Goal: Task Accomplishment & Management: Manage account settings

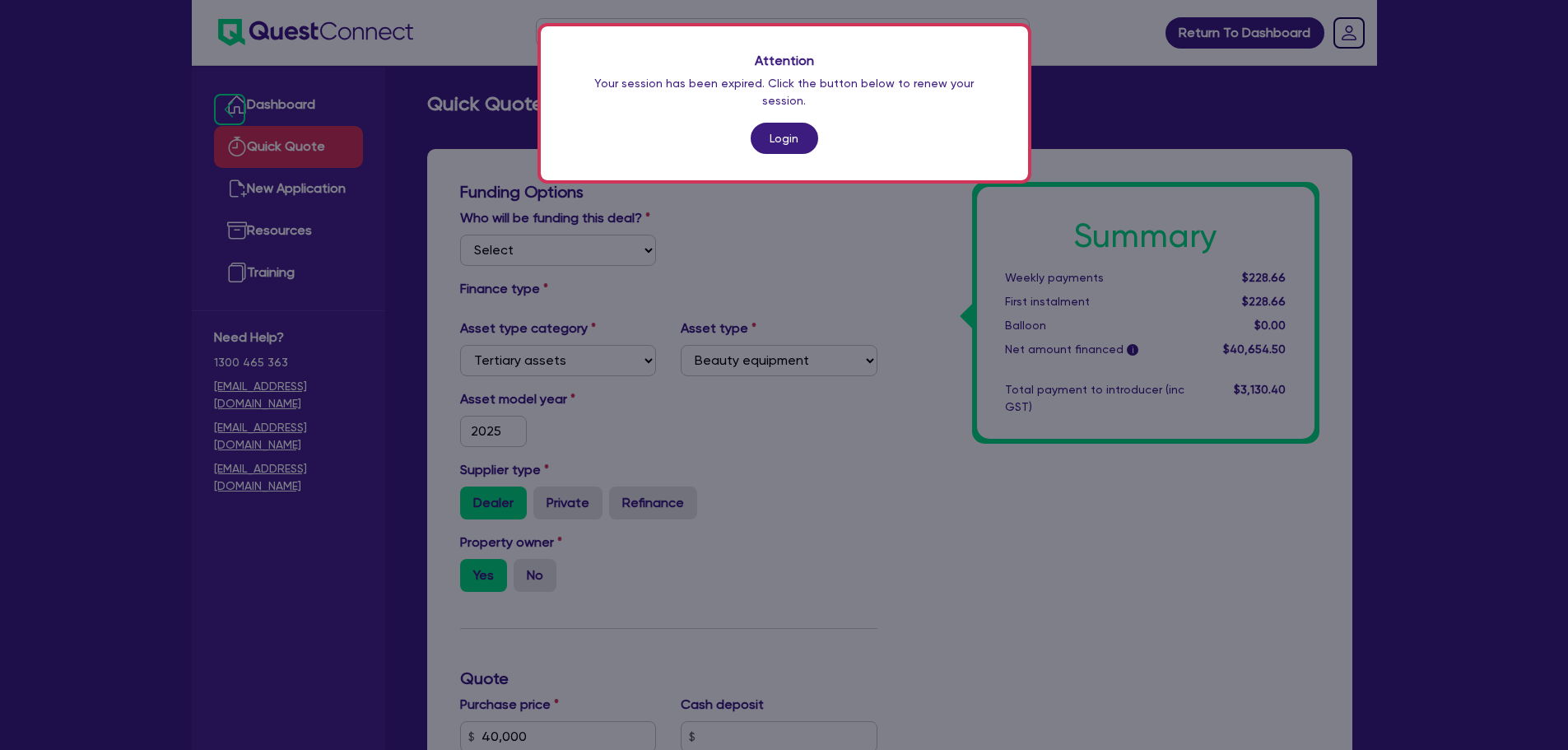
select select "TERTIARY_ASSETS"
select select "BEAUTY_EQUIPMENT"
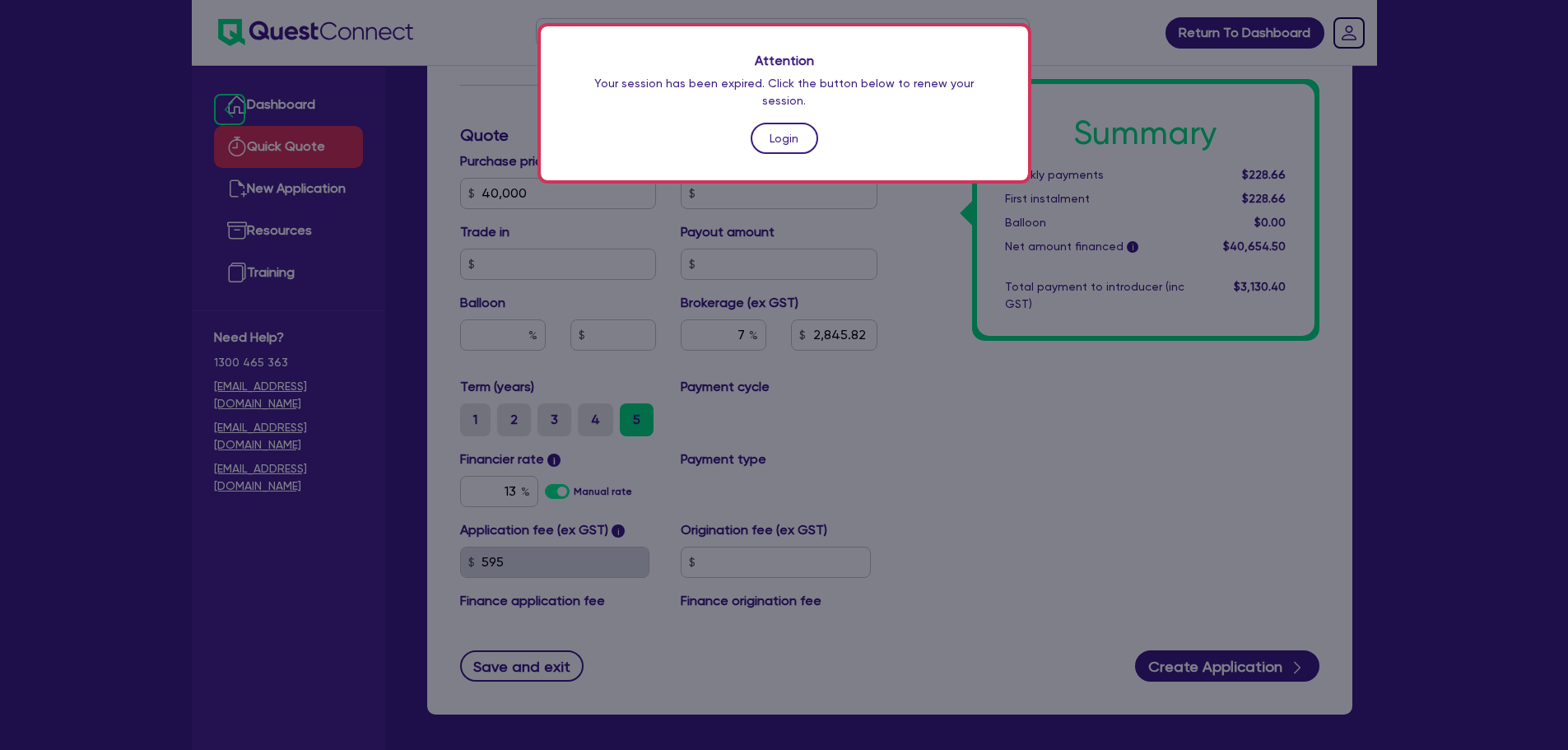
click at [809, 123] on link "Login" at bounding box center [784, 139] width 67 height 31
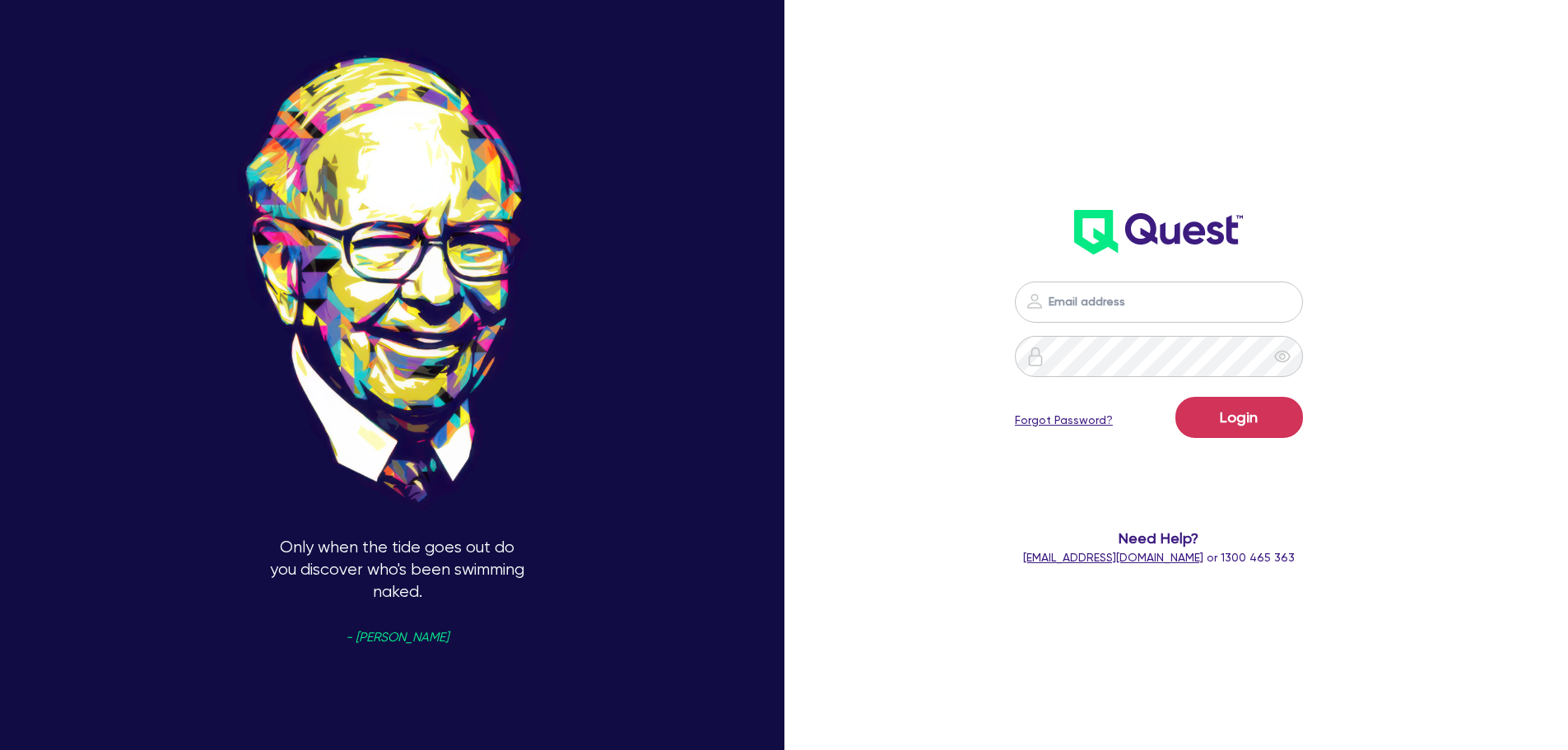
type input "jonah.faigen@quest.finance"
click at [1231, 419] on button "Login" at bounding box center [1239, 417] width 128 height 42
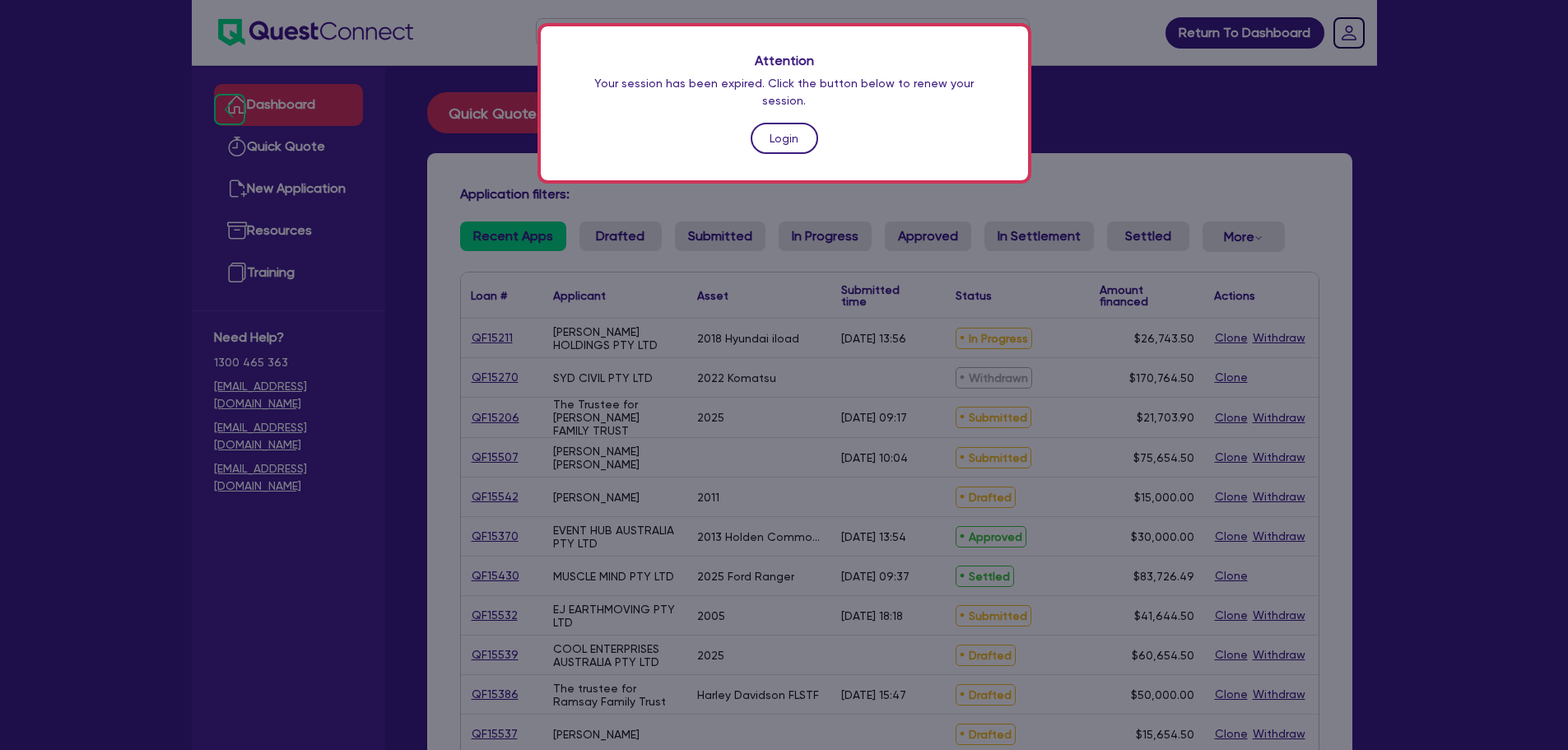
click at [789, 123] on link "Login" at bounding box center [784, 139] width 67 height 31
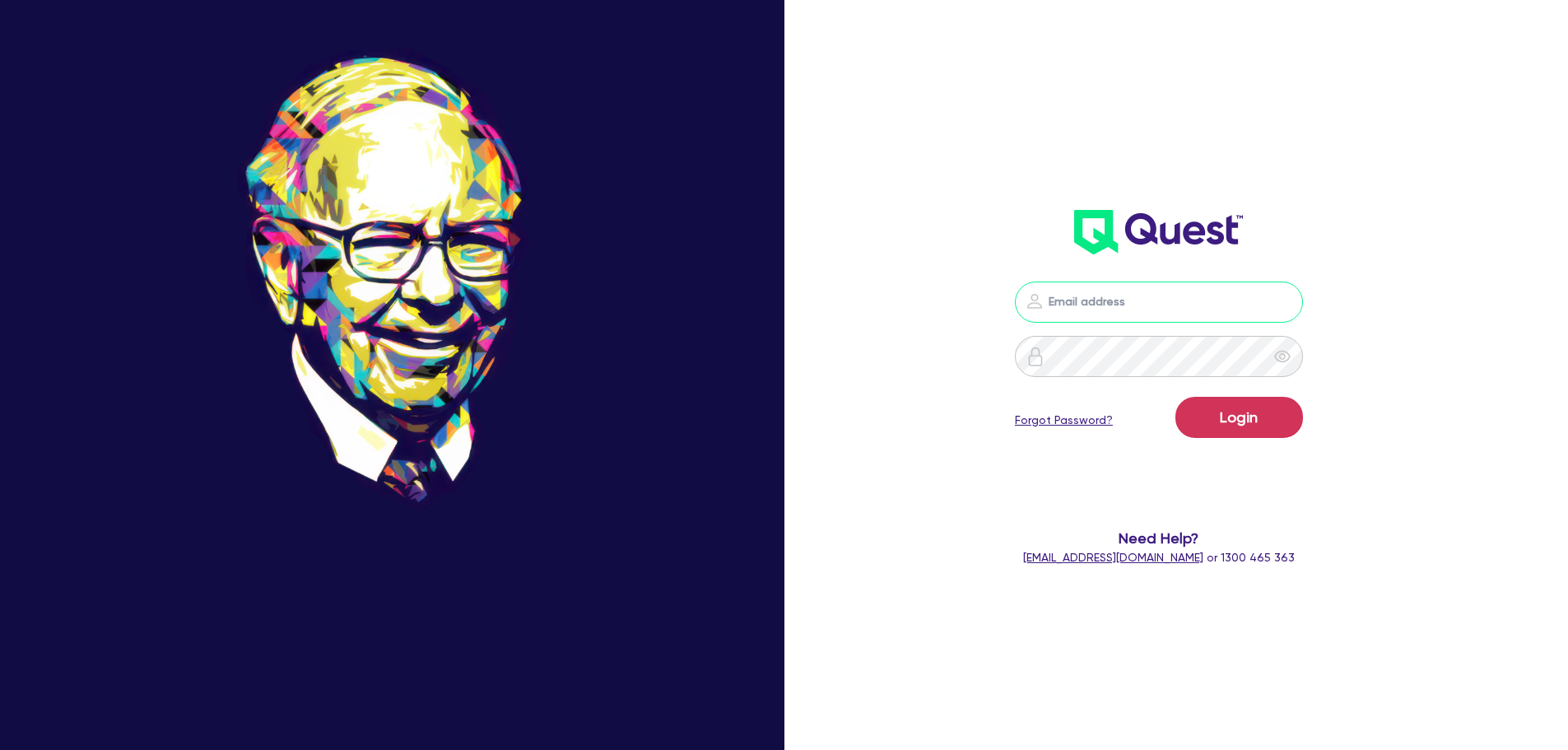
type input "jonah.faigen@quest.finance"
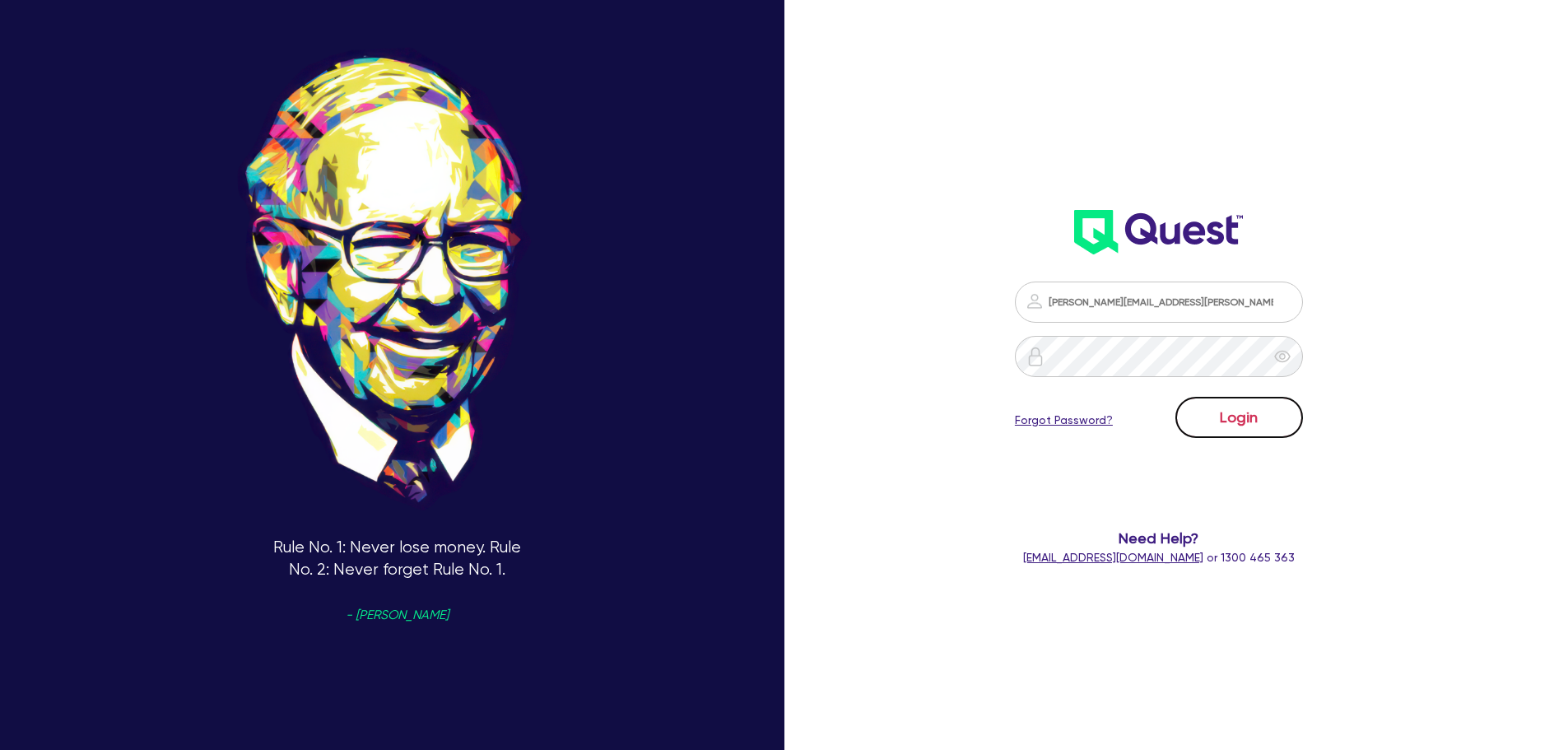
click at [1235, 427] on button "Login" at bounding box center [1239, 417] width 128 height 42
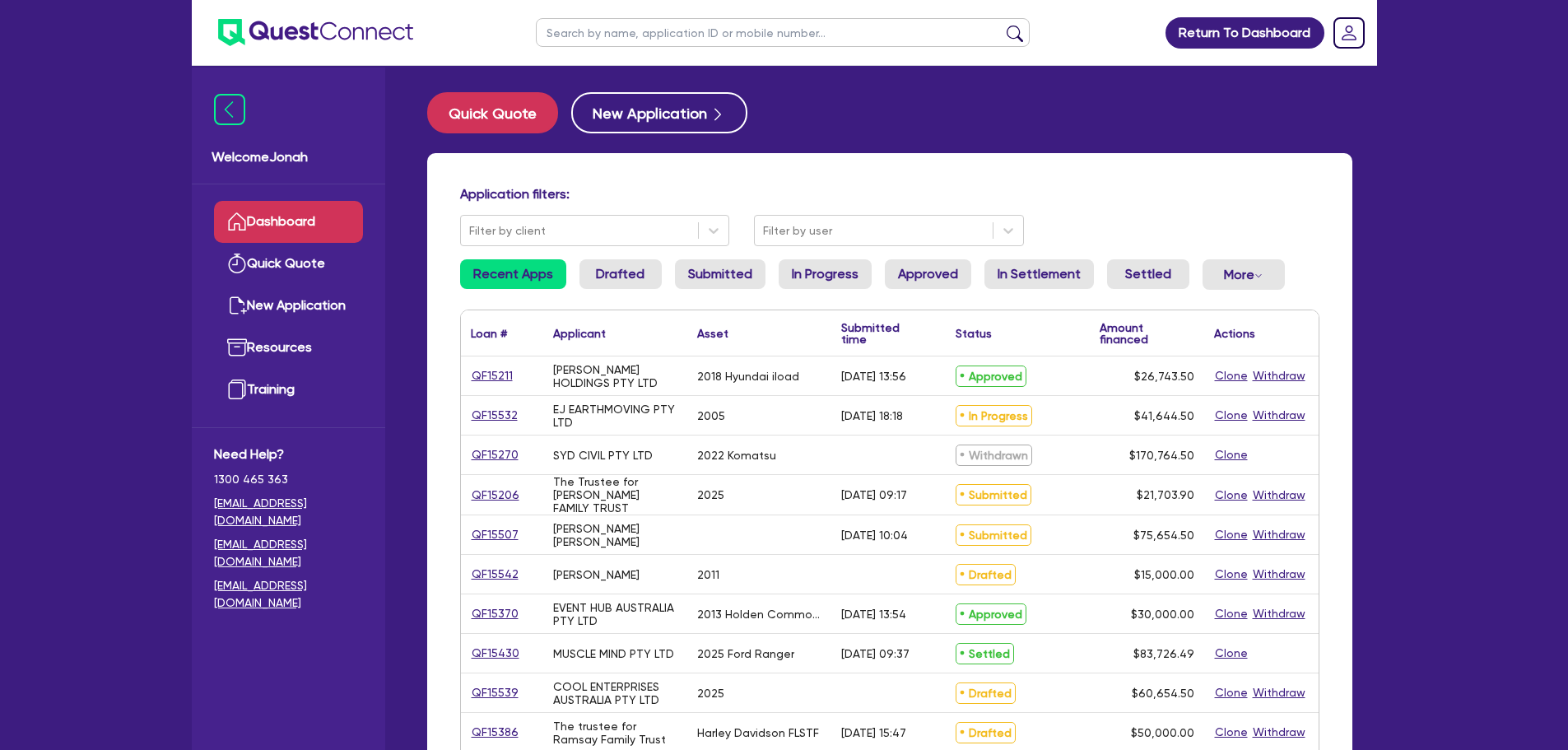
click at [654, 44] on input "text" at bounding box center [783, 32] width 494 height 29
click at [1017, 24] on input "harding" at bounding box center [783, 32] width 494 height 29
type input "harding"
click at [1008, 33] on button "submit" at bounding box center [1015, 36] width 26 height 23
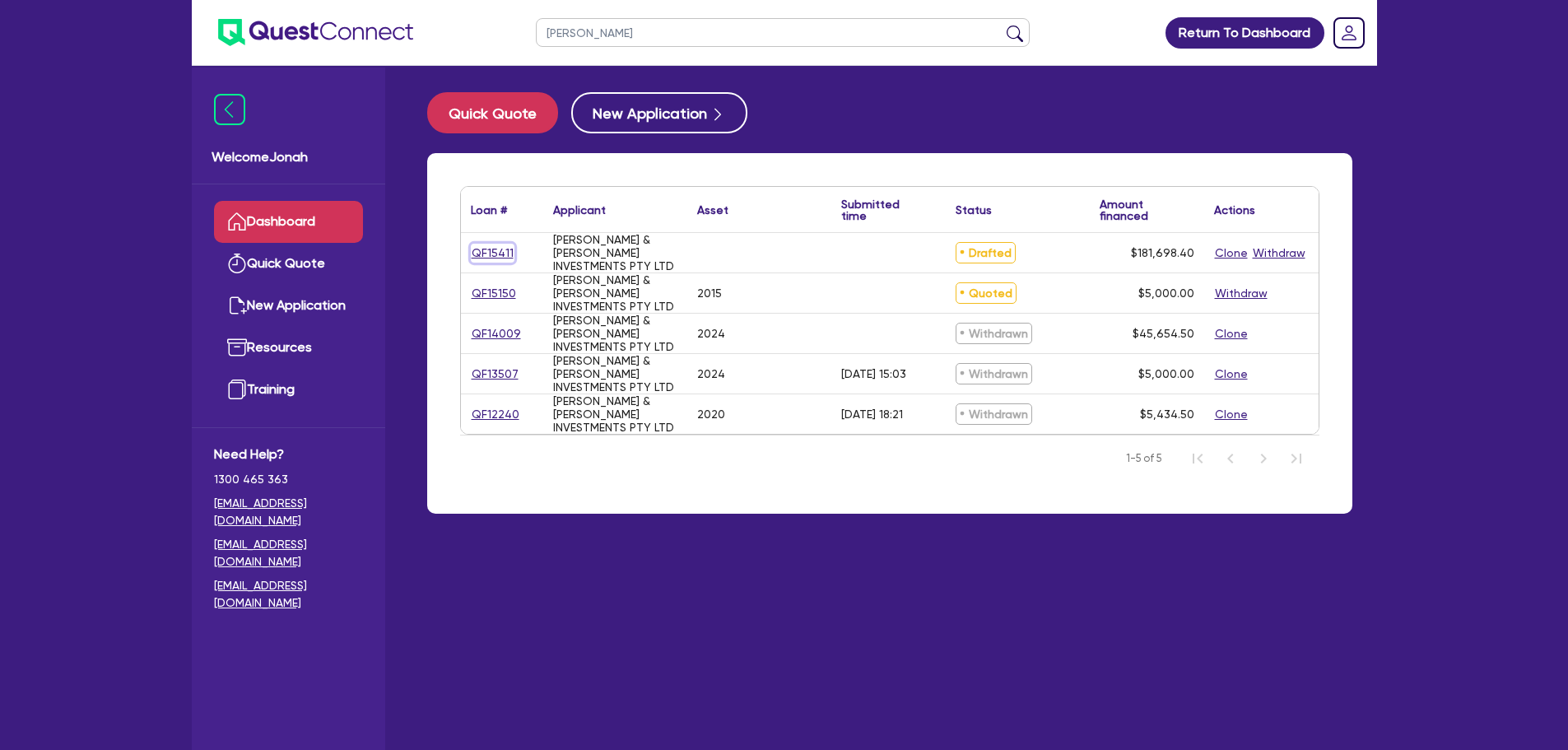
click at [495, 253] on link "QF15411" at bounding box center [492, 253] width 43 height 18
select select "Other"
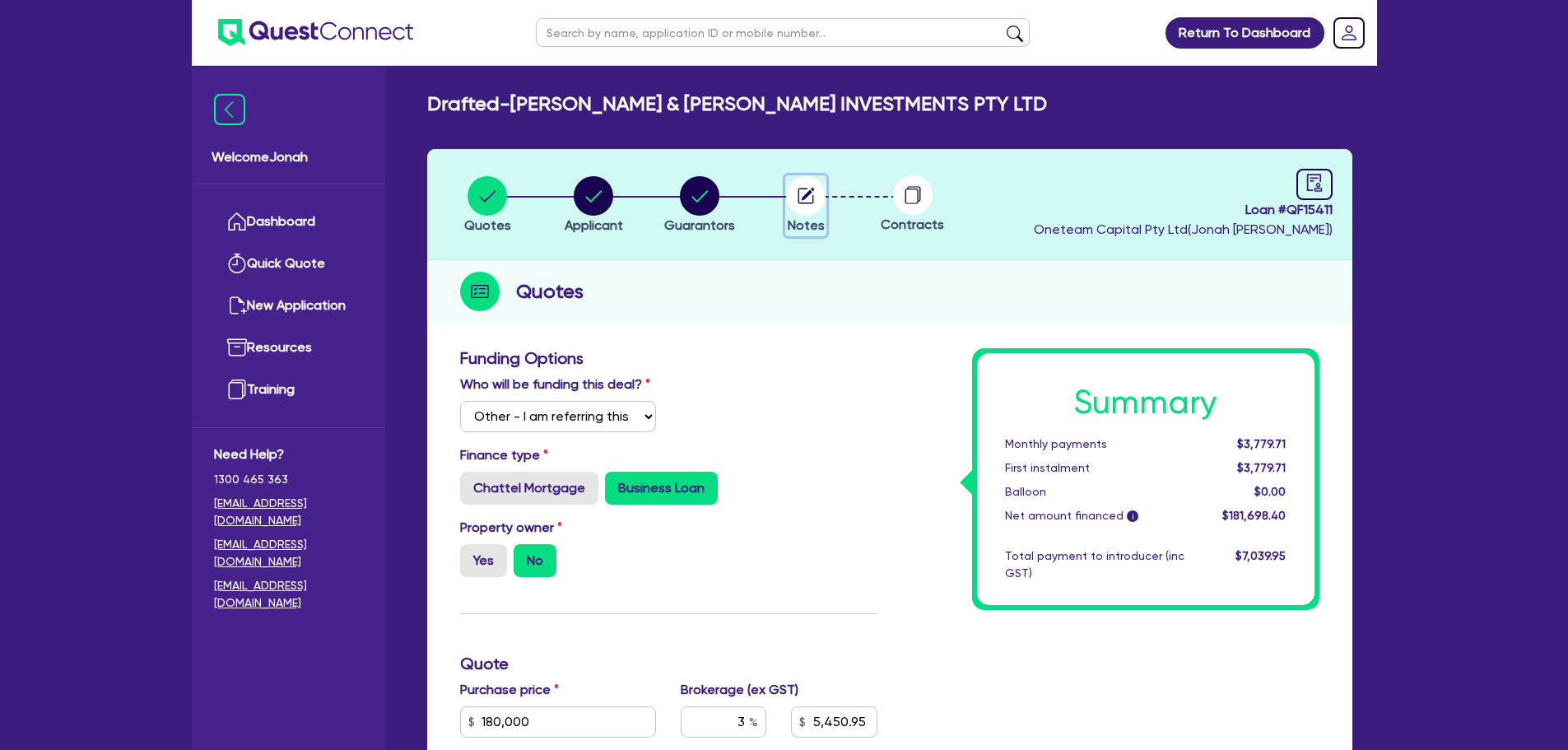
click at [814, 214] on circle "button" at bounding box center [805, 196] width 40 height 40
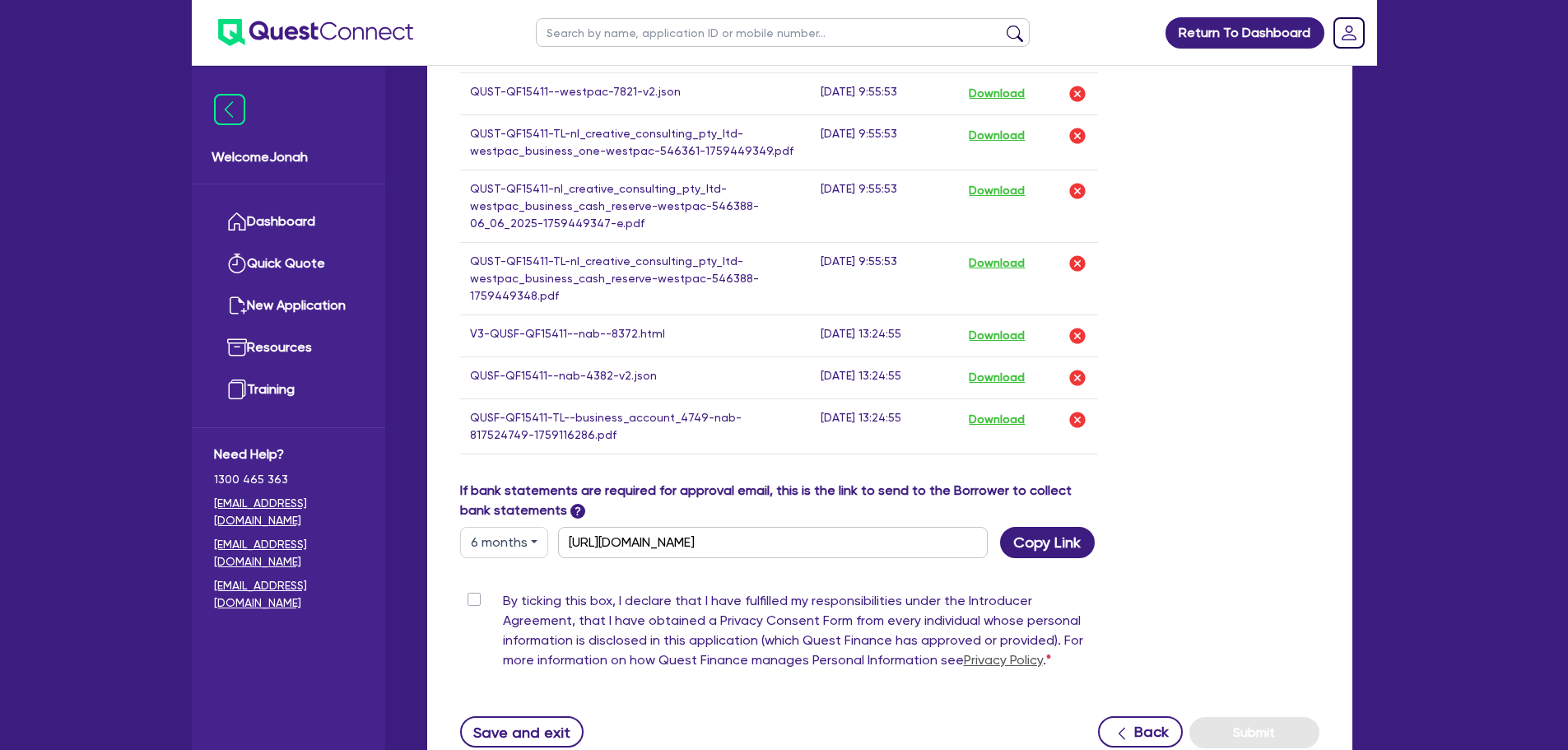
scroll to position [1151, 0]
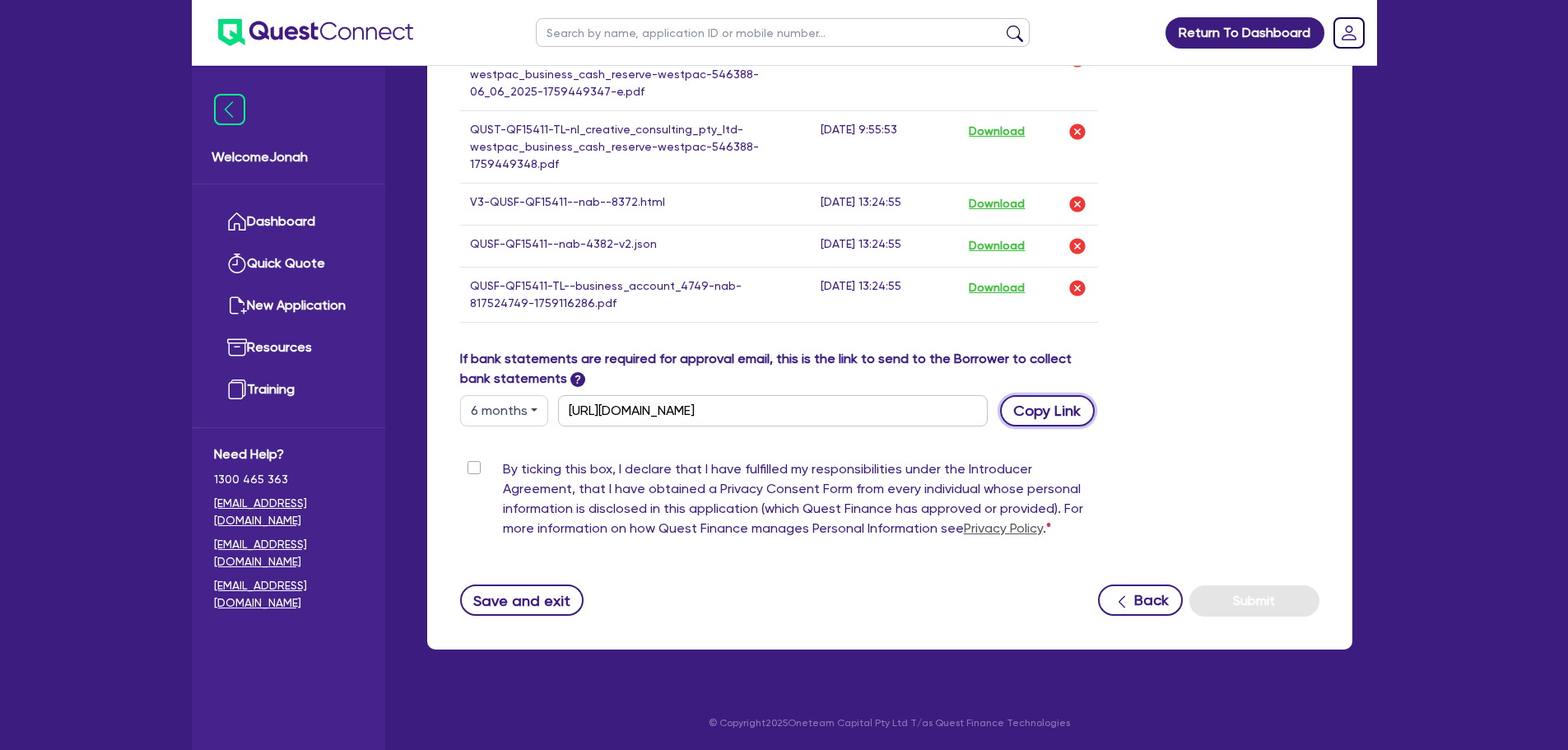
click at [1017, 410] on button "Copy Link" at bounding box center [1047, 411] width 94 height 31
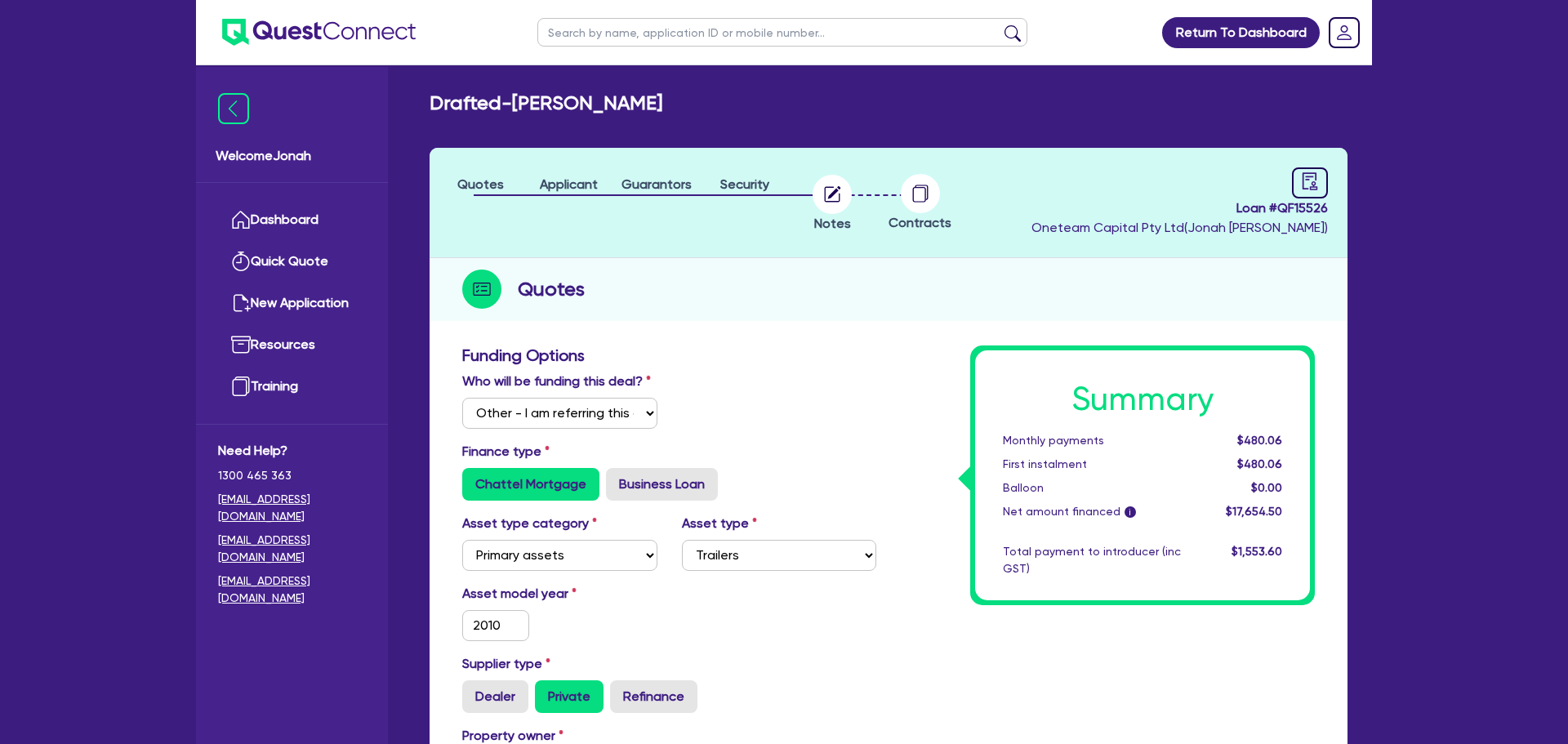
select select "Other"
select select "PRIMARY_ASSETS"
select select "TRAILERS"
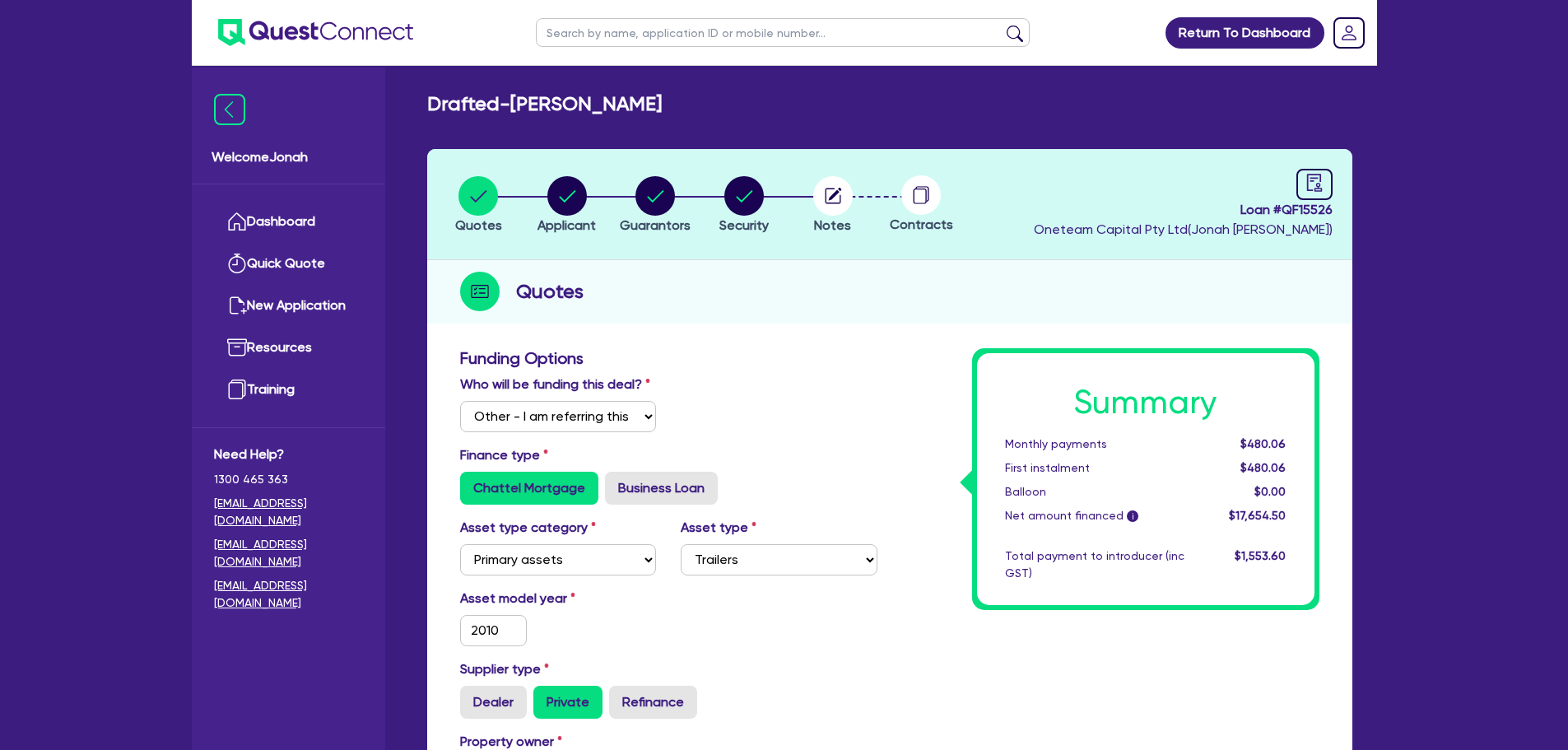
click at [324, 31] on img at bounding box center [315, 31] width 195 height 27
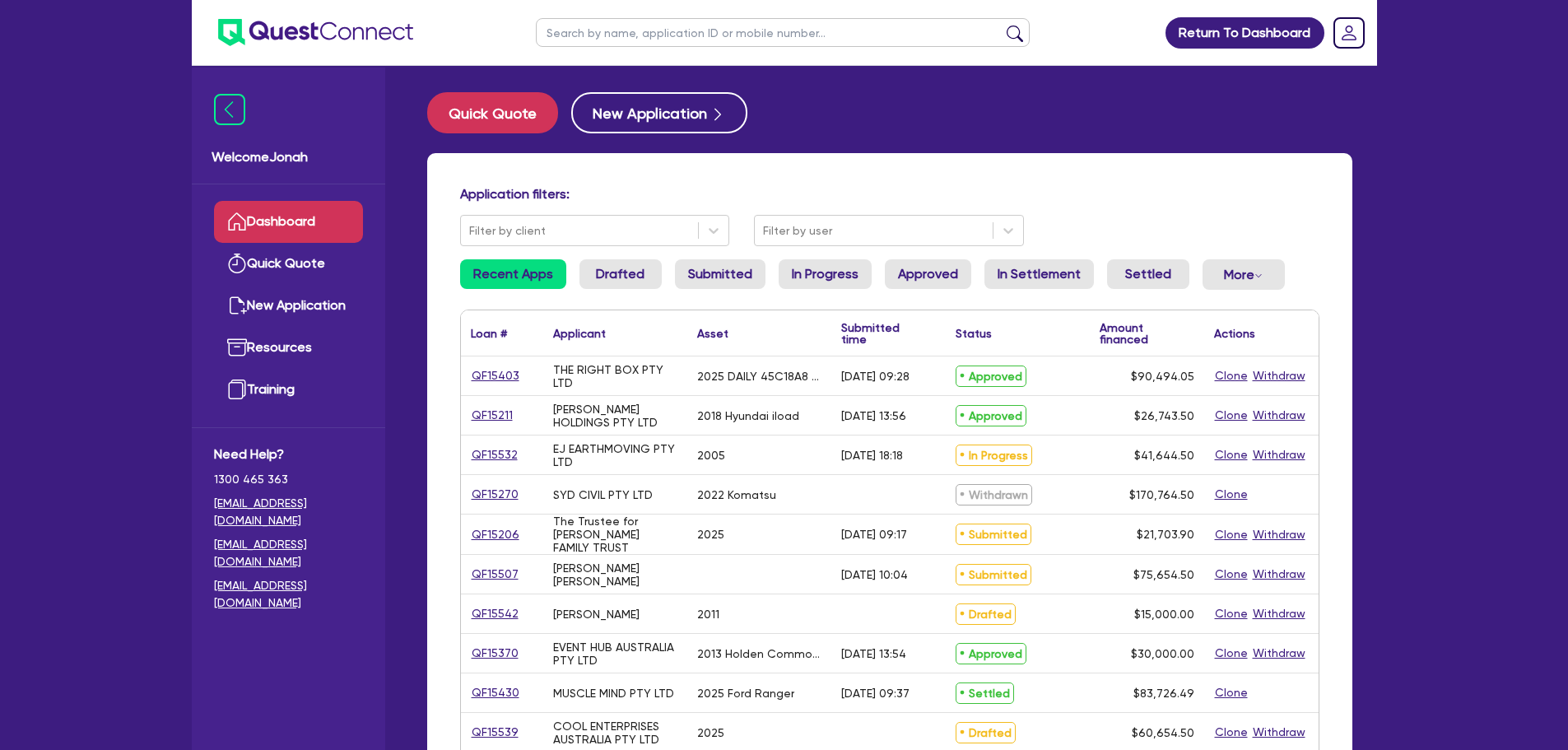
click at [626, 23] on input "text" at bounding box center [783, 32] width 494 height 29
click at [496, 535] on link "QF15206" at bounding box center [495, 535] width 49 height 18
select select "Other"
select select "SECONDARY_ASSETS"
select select "GENERATORS_AND_COMPRESSORS"
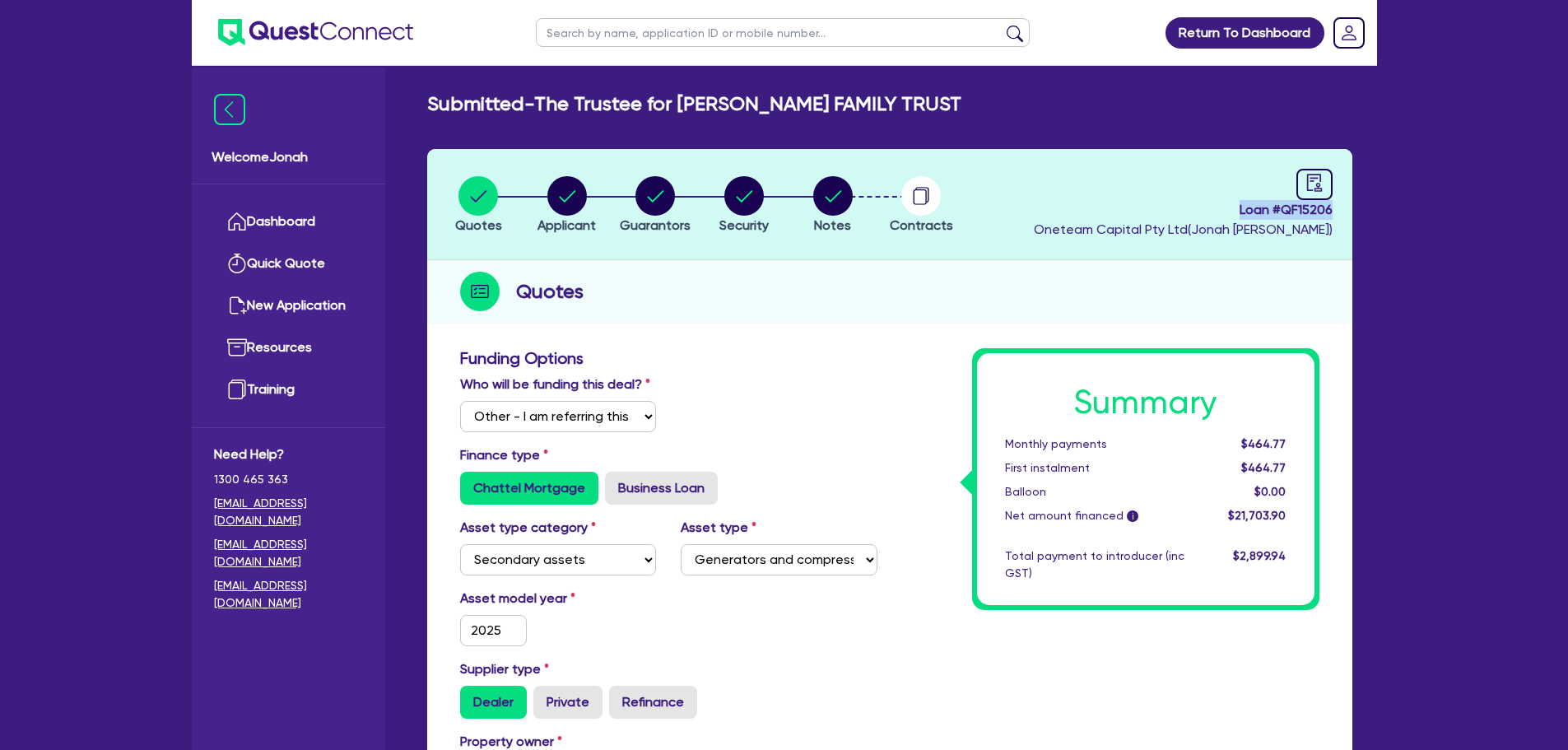
drag, startPoint x: 1218, startPoint y: 208, endPoint x: 1348, endPoint y: 217, distance: 130.3
click at [1348, 217] on header "Quotes Applicant [GEOGRAPHIC_DATA] Security Notes Contracts Loan # QF15206 Onet…" at bounding box center [889, 204] width 925 height 111
copy span "Loan # QF15206"
click at [836, 199] on circle "button" at bounding box center [833, 196] width 40 height 40
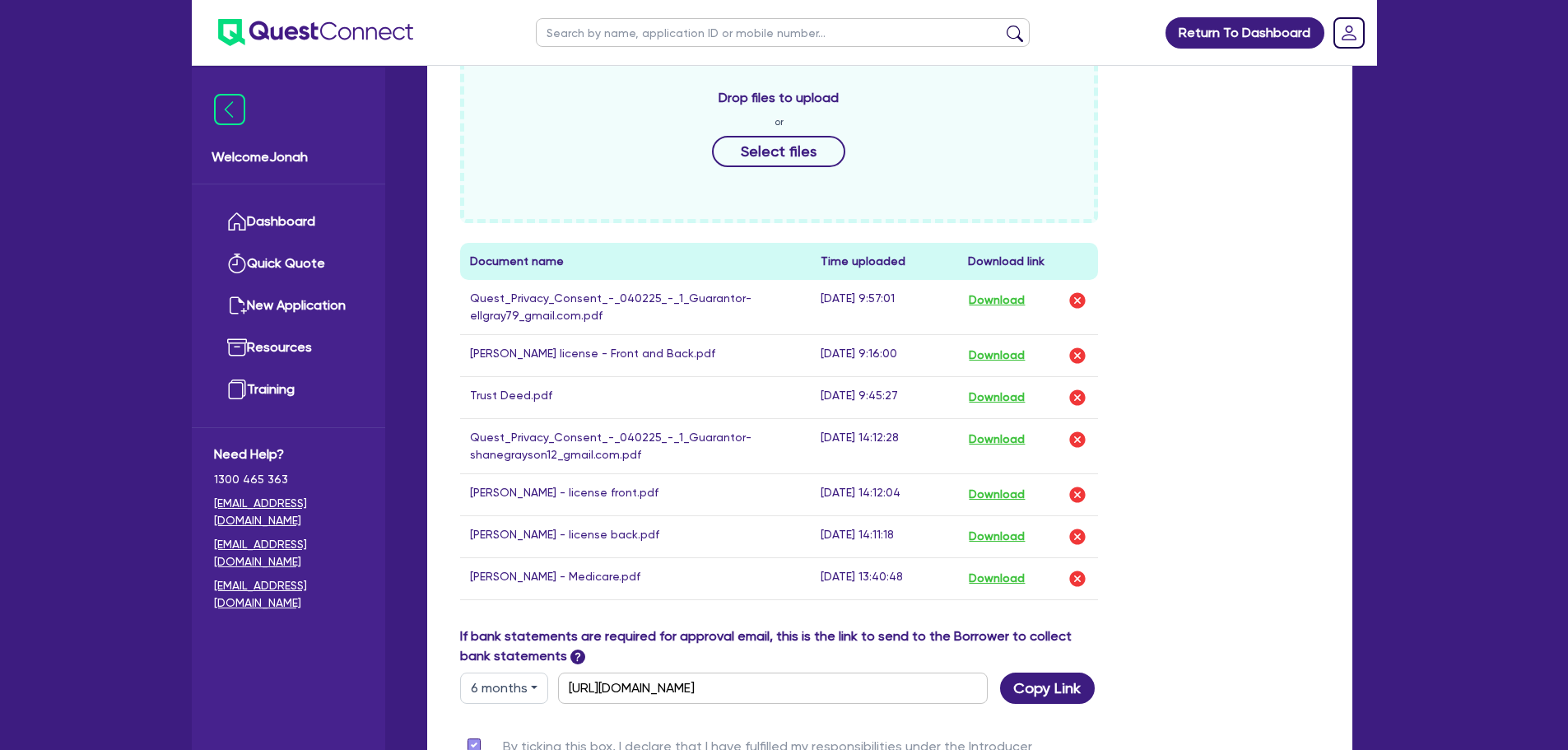
scroll to position [823, 0]
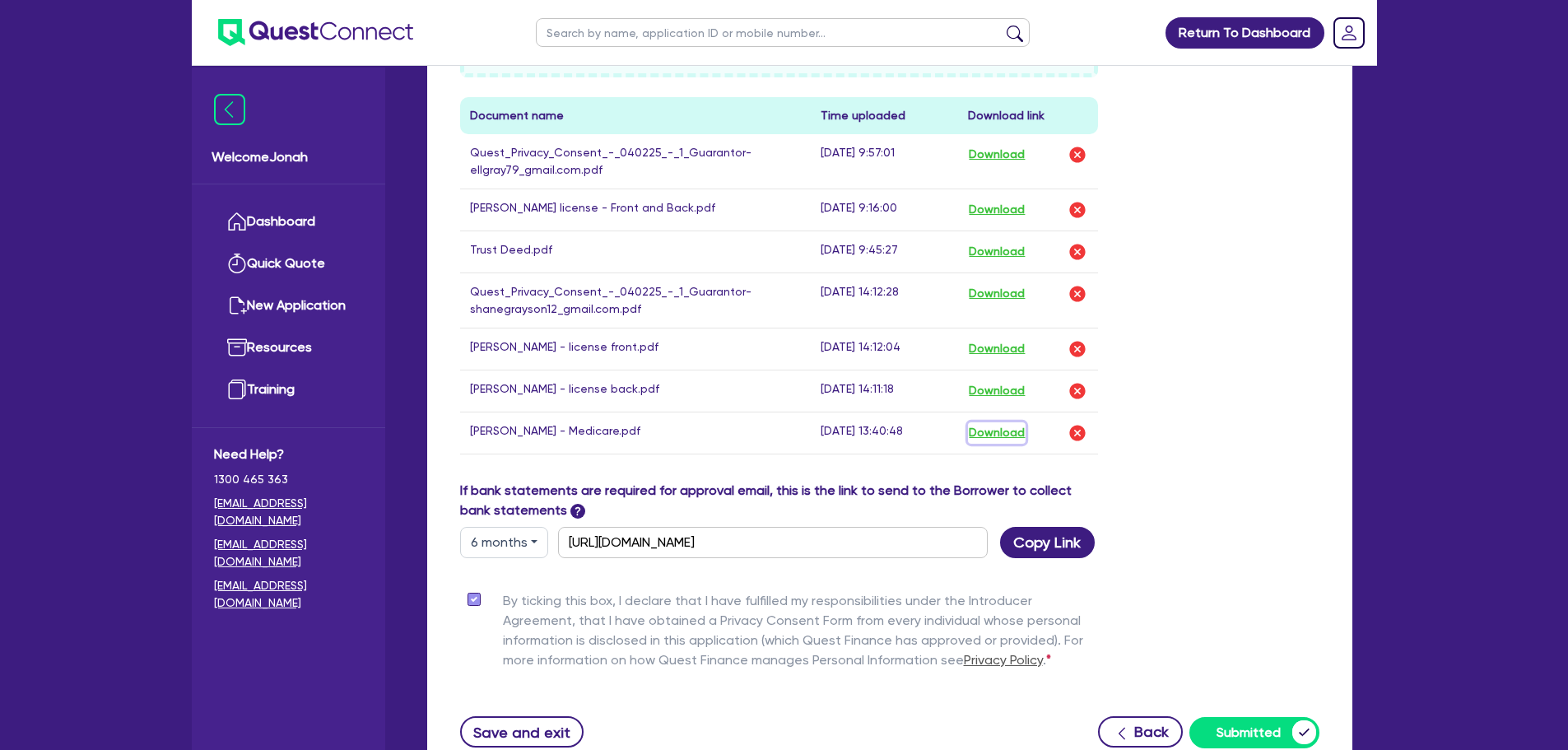
click at [985, 434] on button "Download" at bounding box center [997, 433] width 57 height 21
